Goal: Check status: Check status

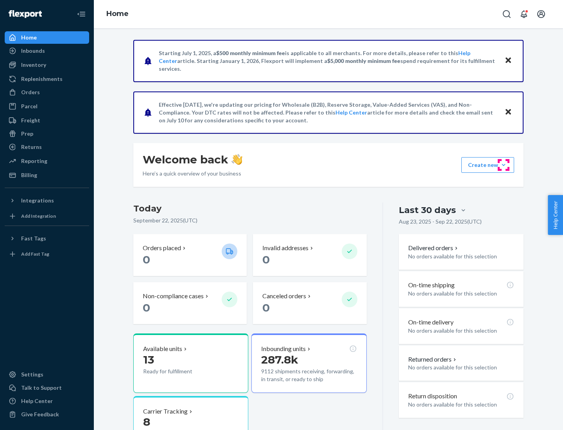
click at [503, 165] on button "Create new Create new inbound Create new order Create new product" at bounding box center [487, 165] width 53 height 16
click at [27, 134] on div "Prep" at bounding box center [27, 134] width 12 height 8
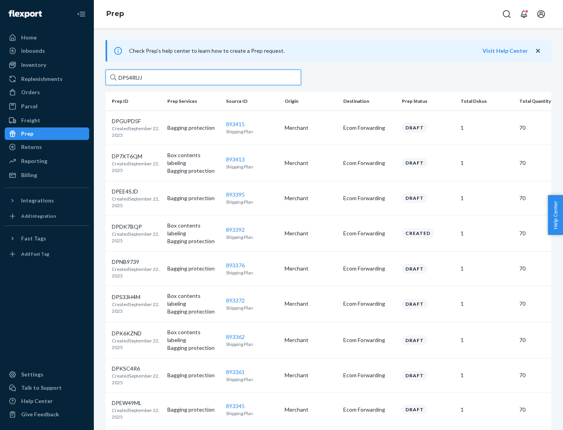
type input "DP54RUJL"
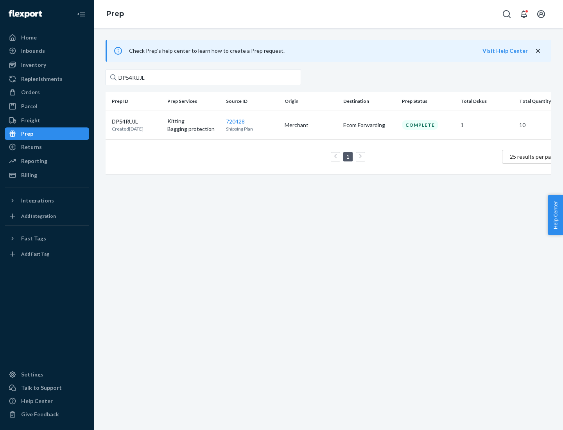
click at [136, 121] on p "DP54RUJL" at bounding box center [128, 122] width 32 height 8
